Goal: Find specific page/section: Find specific page/section

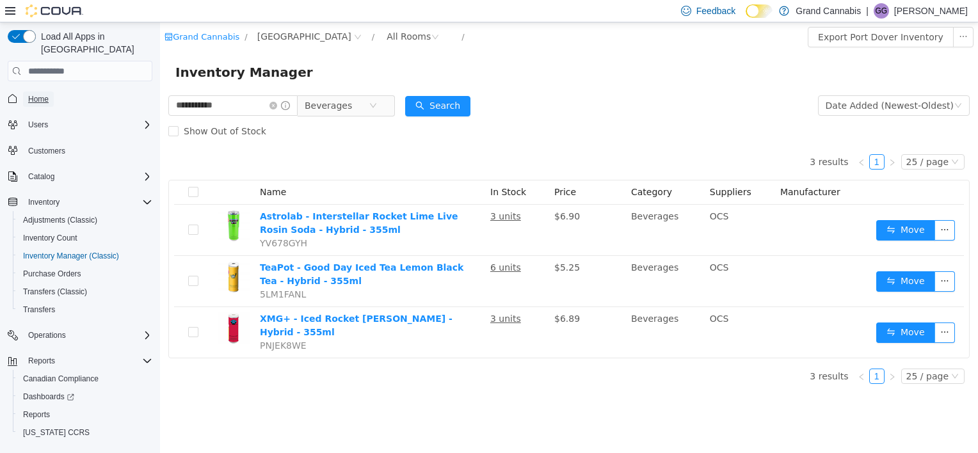
click at [29, 94] on span "Home" at bounding box center [38, 99] width 20 height 10
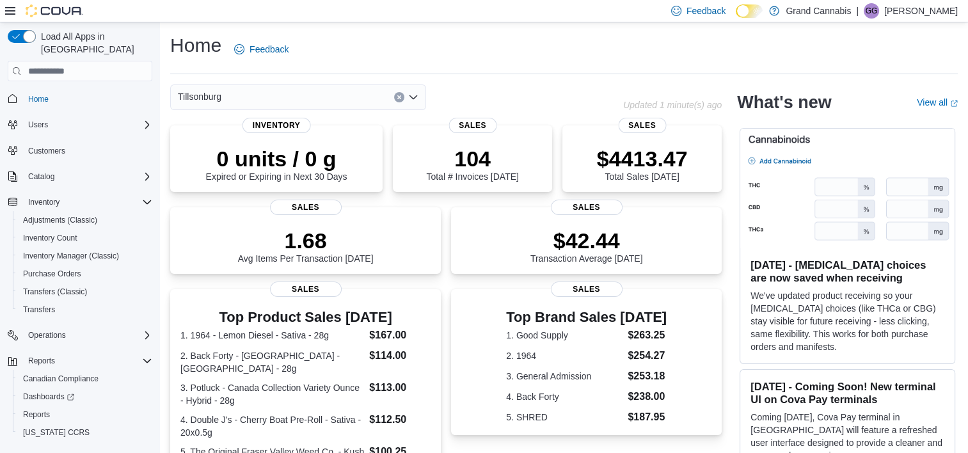
click at [398, 97] on icon "Clear input" at bounding box center [399, 97] width 5 height 5
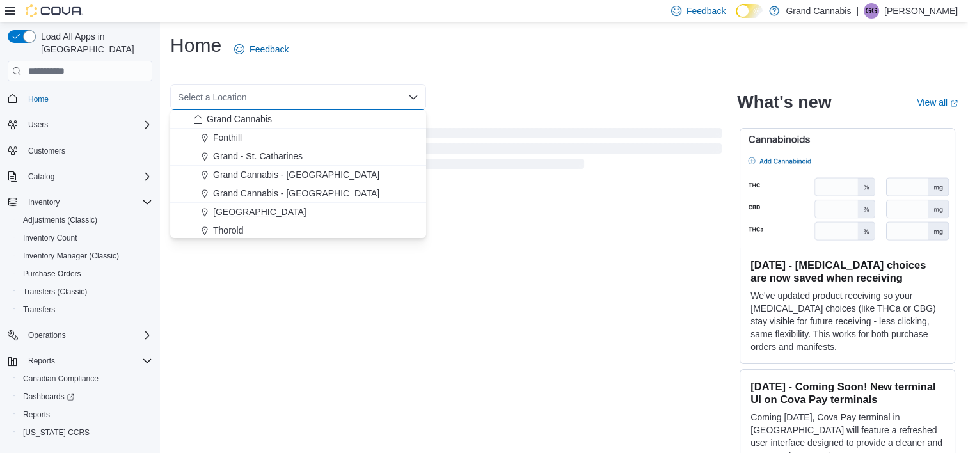
click at [256, 209] on div "[GEOGRAPHIC_DATA]" at bounding box center [305, 211] width 225 height 13
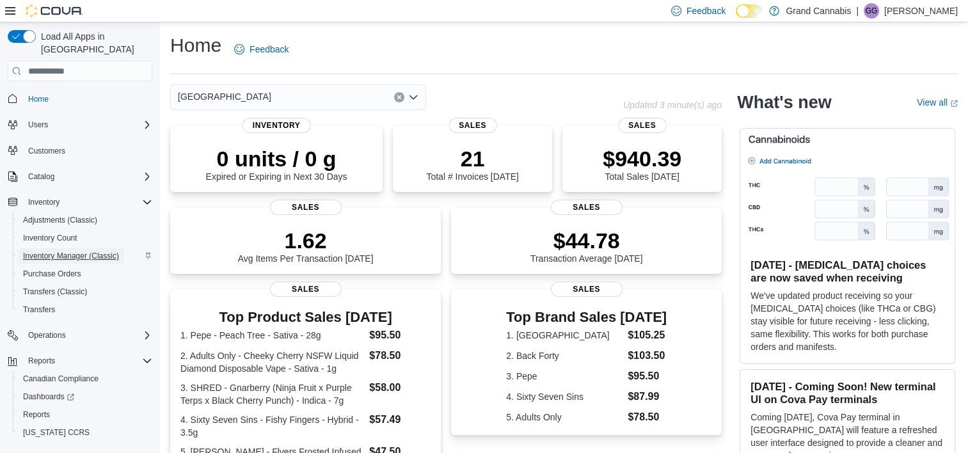
click at [84, 251] on span "Inventory Manager (Classic)" at bounding box center [71, 256] width 96 height 10
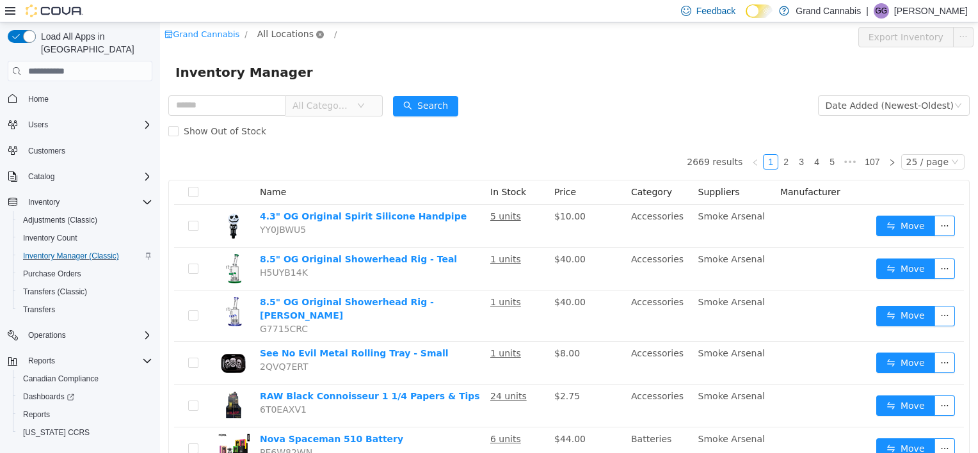
click at [316, 35] on icon "icon: close-circle" at bounding box center [320, 35] width 8 height 8
click at [292, 31] on span "All Locations" at bounding box center [285, 34] width 56 height 14
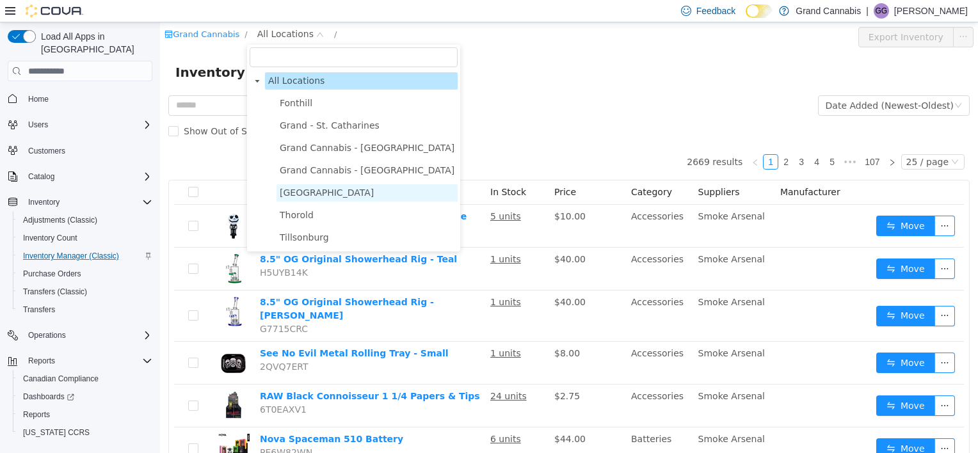
click at [321, 196] on span "[GEOGRAPHIC_DATA]" at bounding box center [327, 192] width 94 height 10
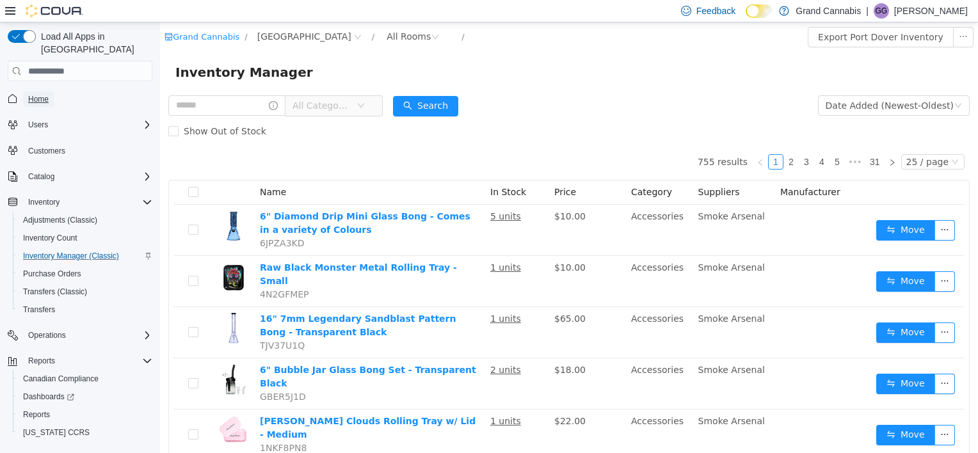
click at [45, 94] on span "Home" at bounding box center [38, 99] width 20 height 10
